Goal: Task Accomplishment & Management: Use online tool/utility

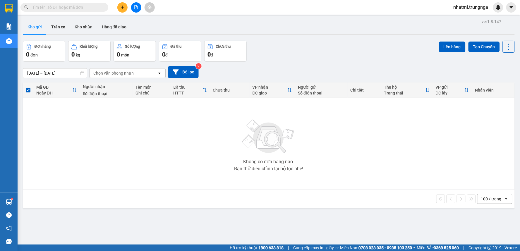
click at [133, 7] on button at bounding box center [136, 7] width 10 height 10
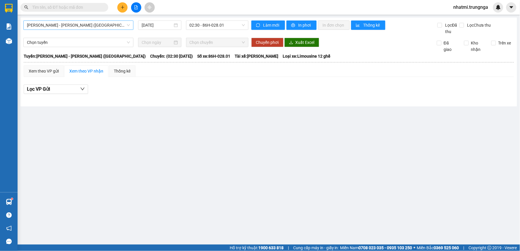
click at [97, 26] on span "[PERSON_NAME] - [PERSON_NAME] ([GEOGRAPHIC_DATA])" at bounding box center [78, 25] width 103 height 9
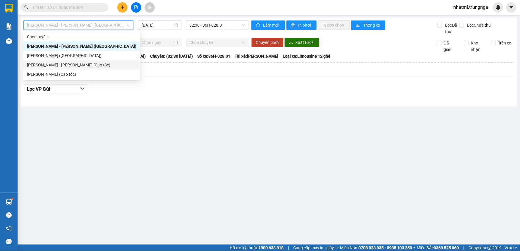
click at [78, 62] on div "[PERSON_NAME] - [PERSON_NAME] (Cao tốc)" at bounding box center [81, 65] width 109 height 6
type input "[DATE]"
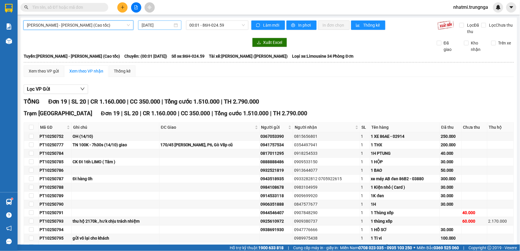
click at [165, 27] on input "[DATE]" at bounding box center [157, 25] width 31 height 6
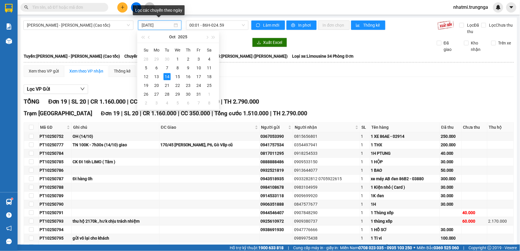
click at [165, 27] on input "[DATE]" at bounding box center [157, 25] width 31 height 6
click at [235, 44] on div at bounding box center [135, 42] width 225 height 9
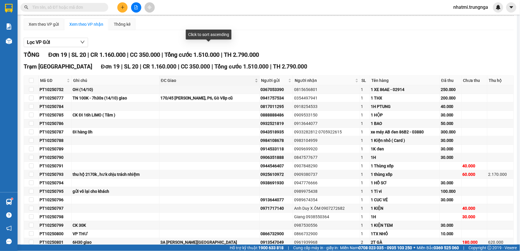
scroll to position [79, 0]
